Goal: Transaction & Acquisition: Book appointment/travel/reservation

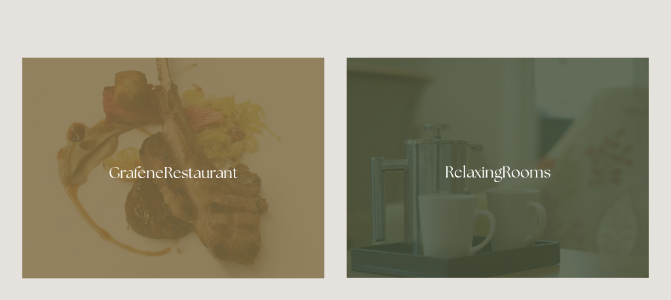
scroll to position [592, 0]
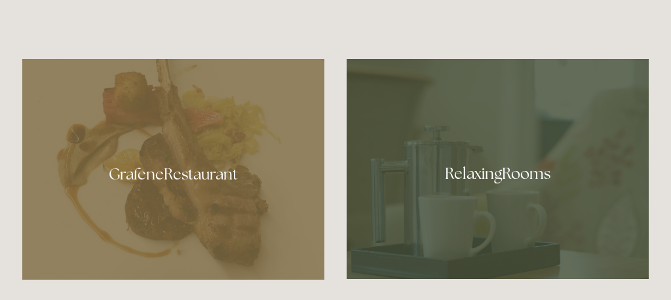
click at [413, 164] on div at bounding box center [497, 169] width 302 height 220
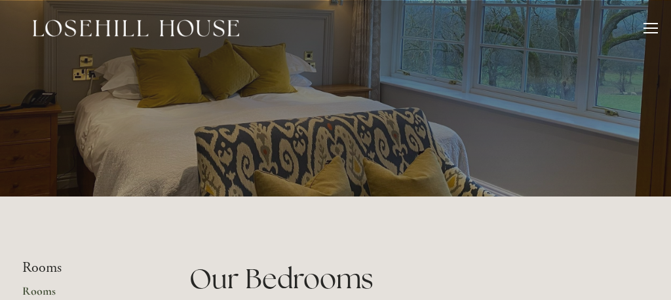
click at [651, 27] on div at bounding box center [650, 30] width 14 height 14
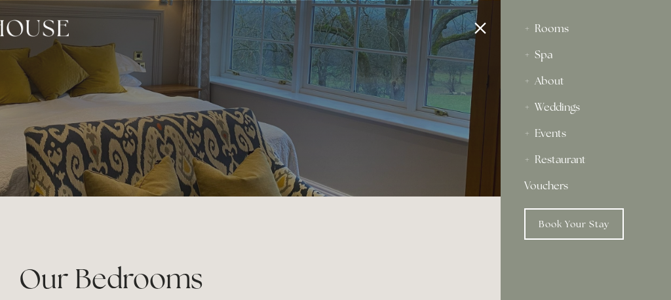
click at [544, 56] on div "Spa" at bounding box center [585, 55] width 123 height 26
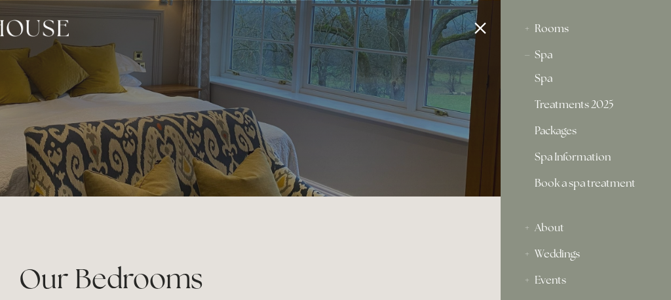
click at [446, 87] on div at bounding box center [165, 150] width 671 height 300
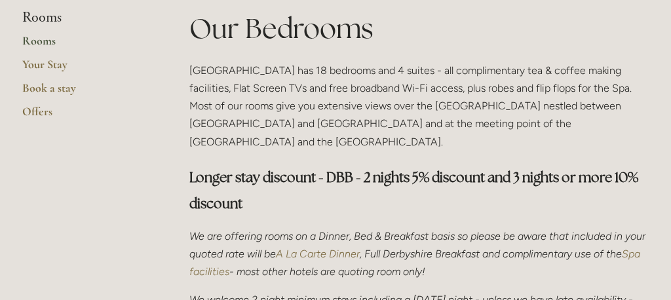
scroll to position [245, 0]
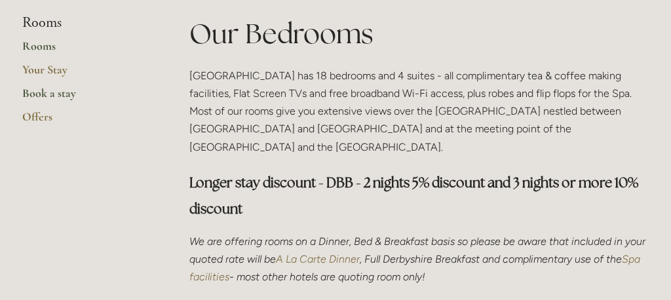
click at [38, 94] on link "Book a stay" at bounding box center [84, 98] width 125 height 24
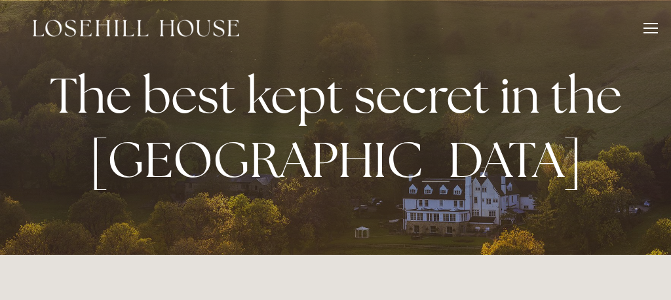
scroll to position [592, 0]
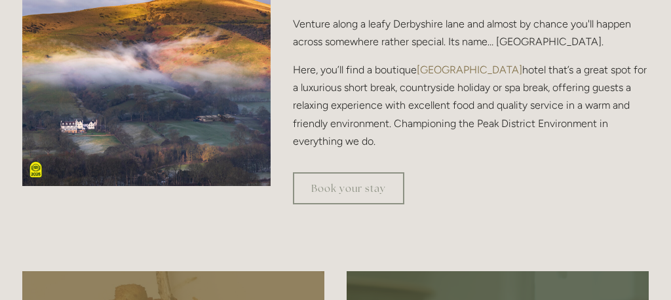
scroll to position [381, 0]
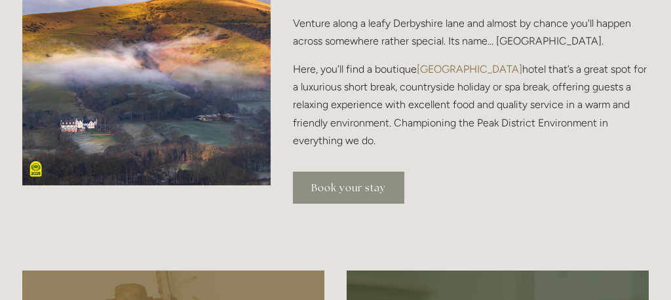
click at [325, 186] on link "Book your stay" at bounding box center [348, 188] width 111 height 32
